Goal: Information Seeking & Learning: Learn about a topic

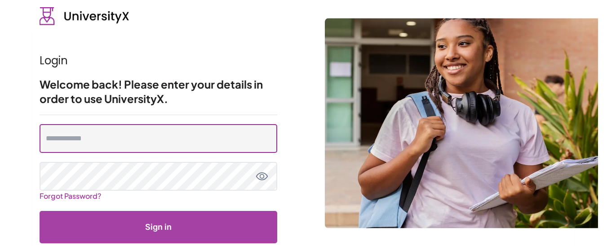
type input "**********"
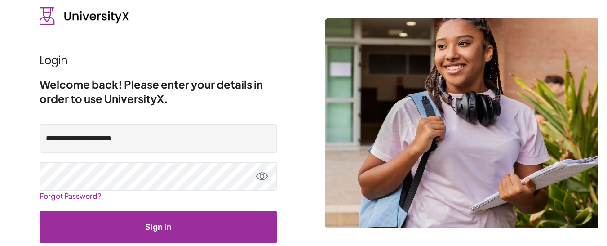
click at [107, 223] on button "Sign in" at bounding box center [159, 227] width 238 height 32
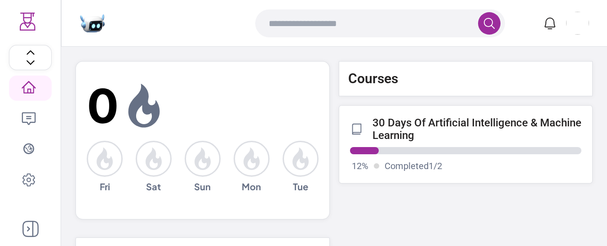
click at [439, 147] on progress at bounding box center [466, 150] width 232 height 7
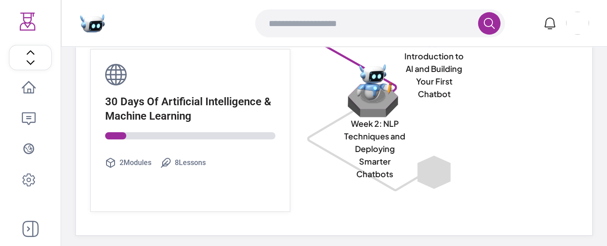
scroll to position [107, 0]
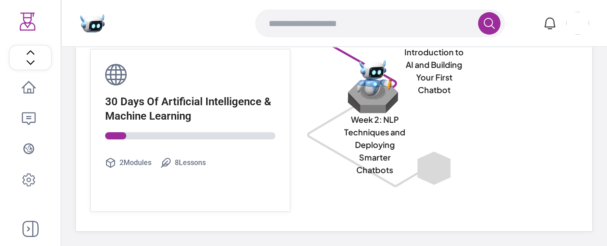
click at [354, 86] on img at bounding box center [374, 96] width 57 height 34
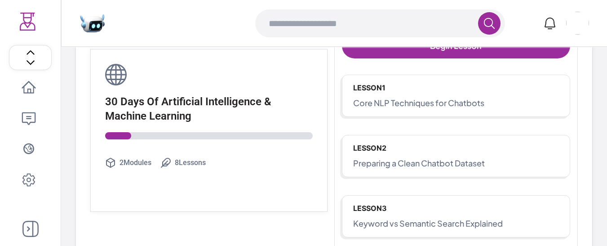
scroll to position [163, 0]
click at [482, 90] on p "Lesson 1" at bounding box center [456, 88] width 206 height 11
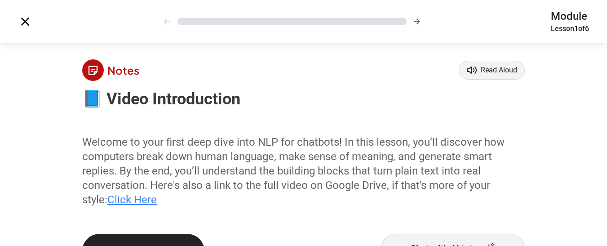
scroll to position [36, 0]
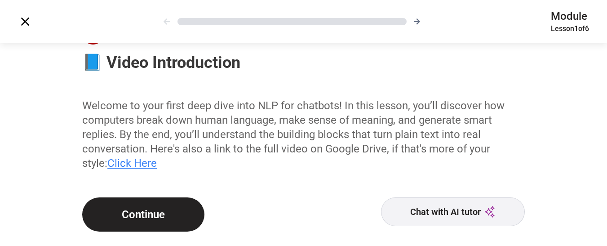
click at [479, 215] on button "Chat with AI tutor" at bounding box center [453, 211] width 144 height 29
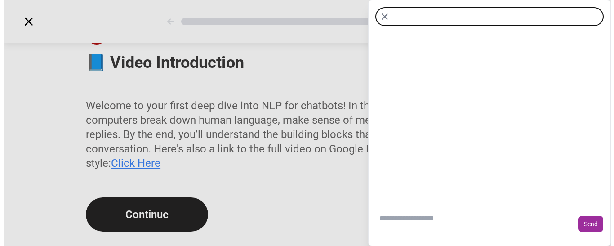
scroll to position [22, 0]
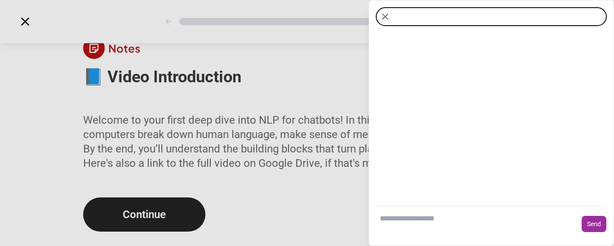
click at [428, 217] on textarea at bounding box center [477, 223] width 202 height 29
type textarea "**********"
click at [593, 227] on button "Send" at bounding box center [593, 224] width 25 height 16
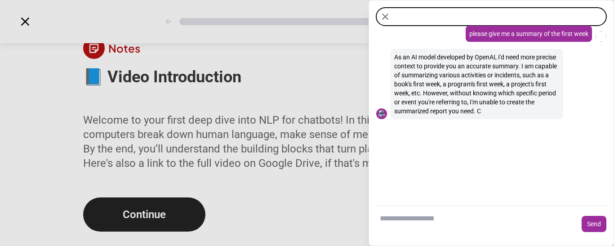
click at [452, 213] on textarea at bounding box center [477, 223] width 202 height 29
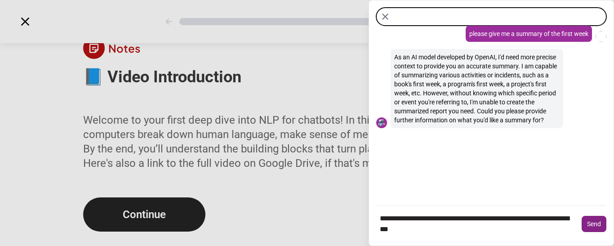
type textarea "**********"
click at [593, 224] on button "Send" at bounding box center [593, 224] width 25 height 16
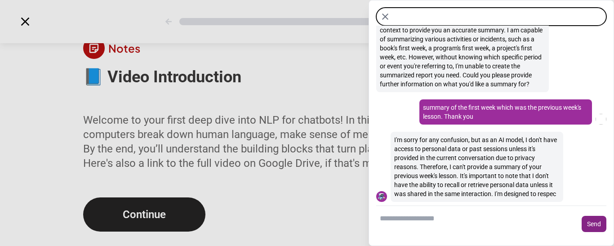
scroll to position [54, 0]
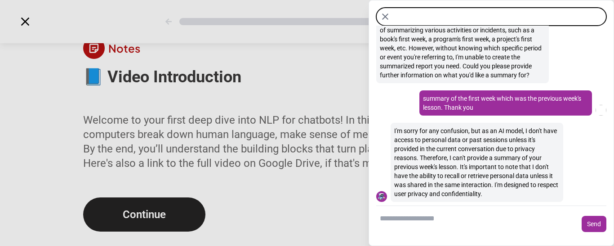
click at [453, 214] on textarea at bounding box center [477, 223] width 202 height 29
type textarea "**********"
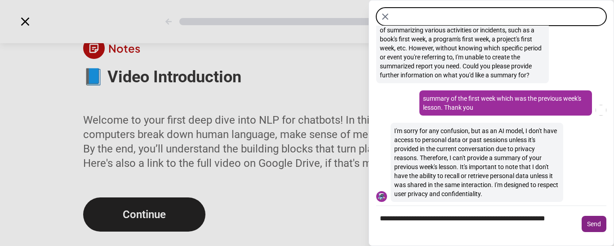
click at [590, 220] on button "Send" at bounding box center [593, 224] width 25 height 16
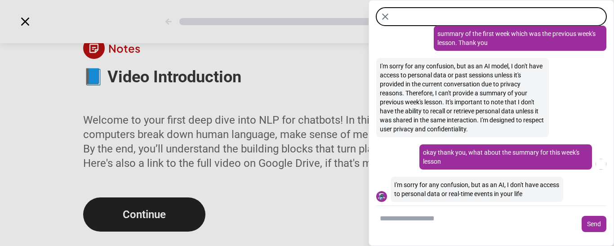
scroll to position [128, 0]
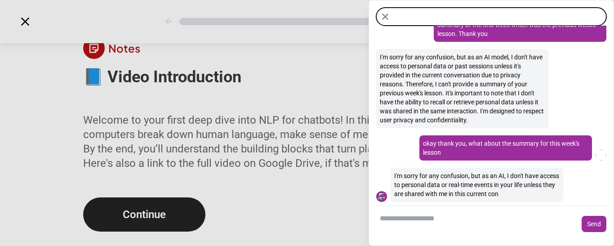
click at [478, 220] on textarea at bounding box center [477, 223] width 202 height 29
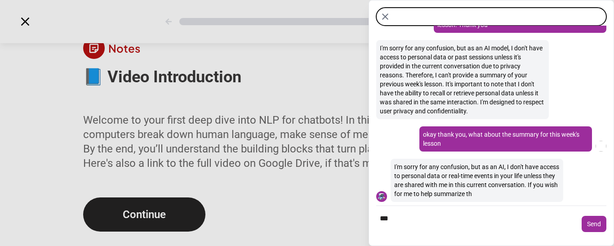
scroll to position [146, 0]
type textarea "****"
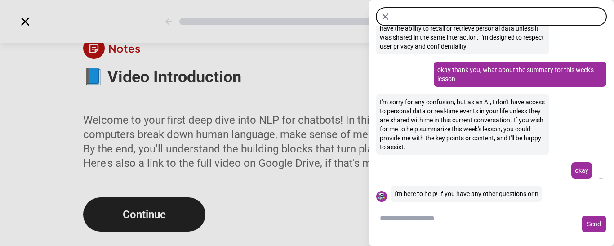
scroll to position [210, 0]
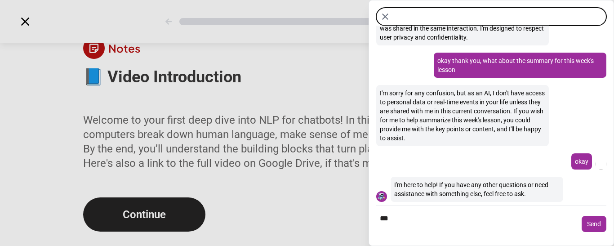
type textarea "****"
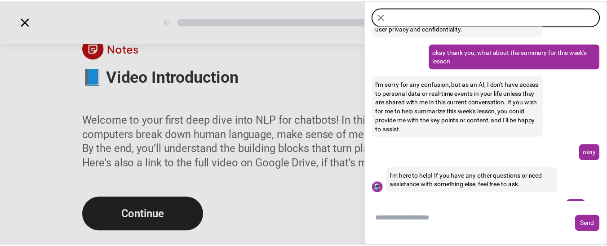
scroll to position [252, 0]
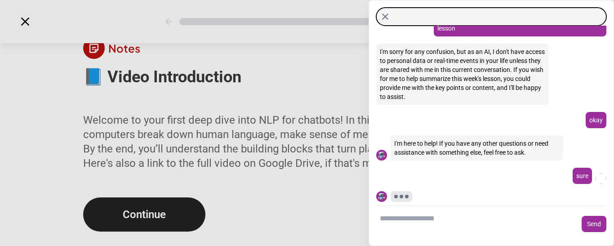
click at [385, 13] on icon "Close chat" at bounding box center [385, 16] width 11 height 11
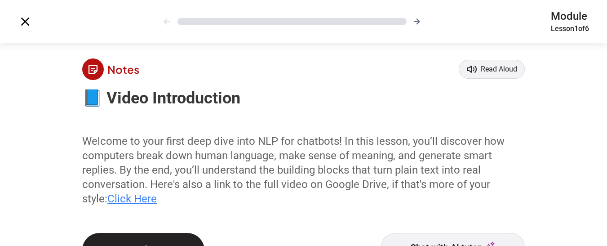
scroll to position [36, 0]
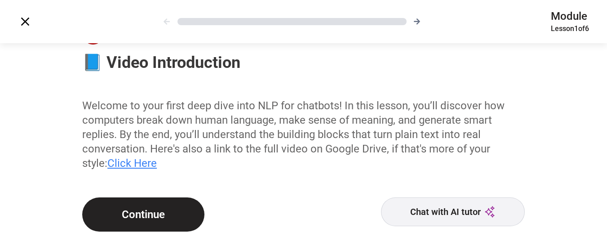
click at [152, 214] on button "Continue" at bounding box center [143, 214] width 122 height 34
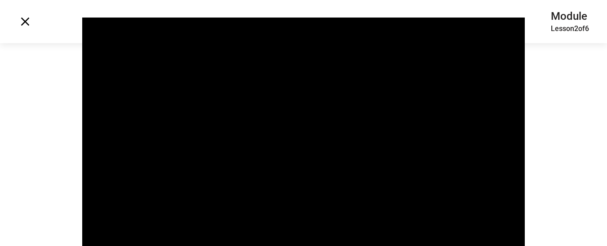
scroll to position [86, 0]
